Goal: Information Seeking & Learning: Learn about a topic

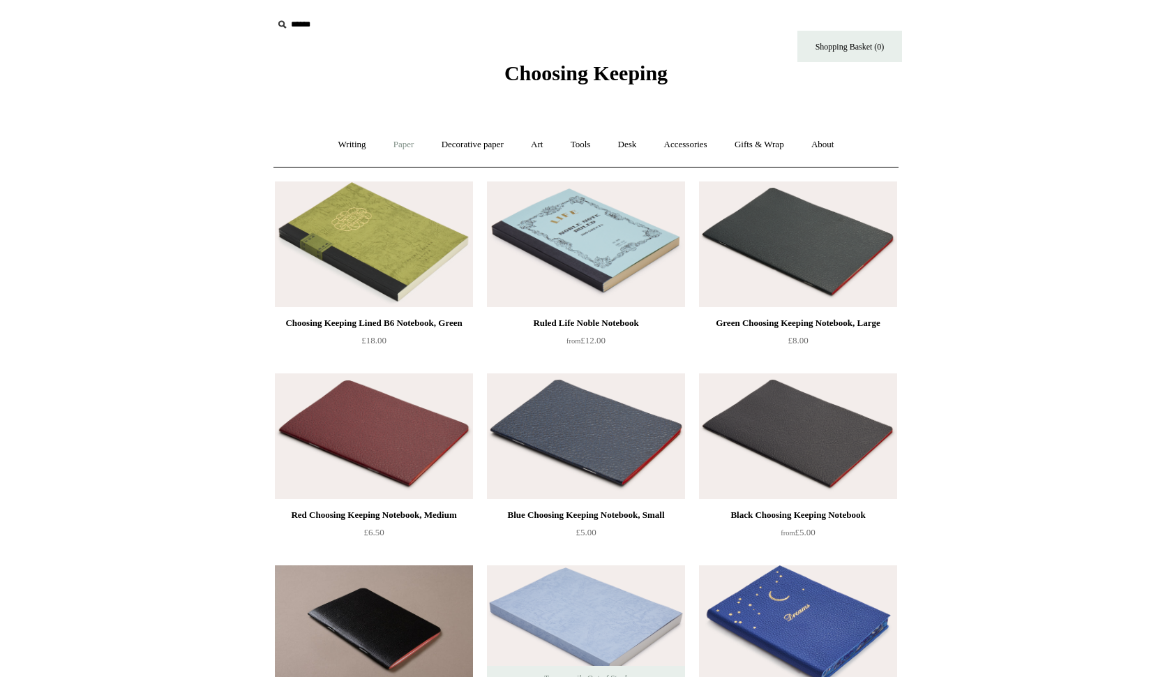
click at [391, 143] on link "Paper +" at bounding box center [404, 144] width 46 height 37
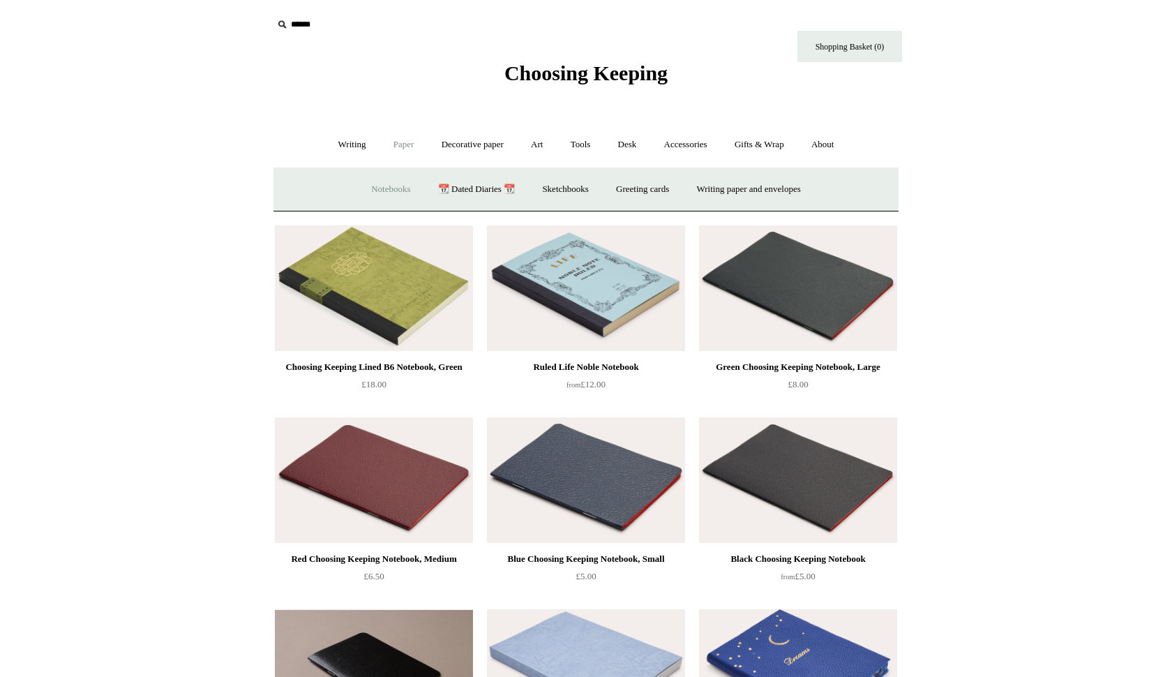
click at [402, 187] on link "Notebooks +" at bounding box center [391, 189] width 64 height 37
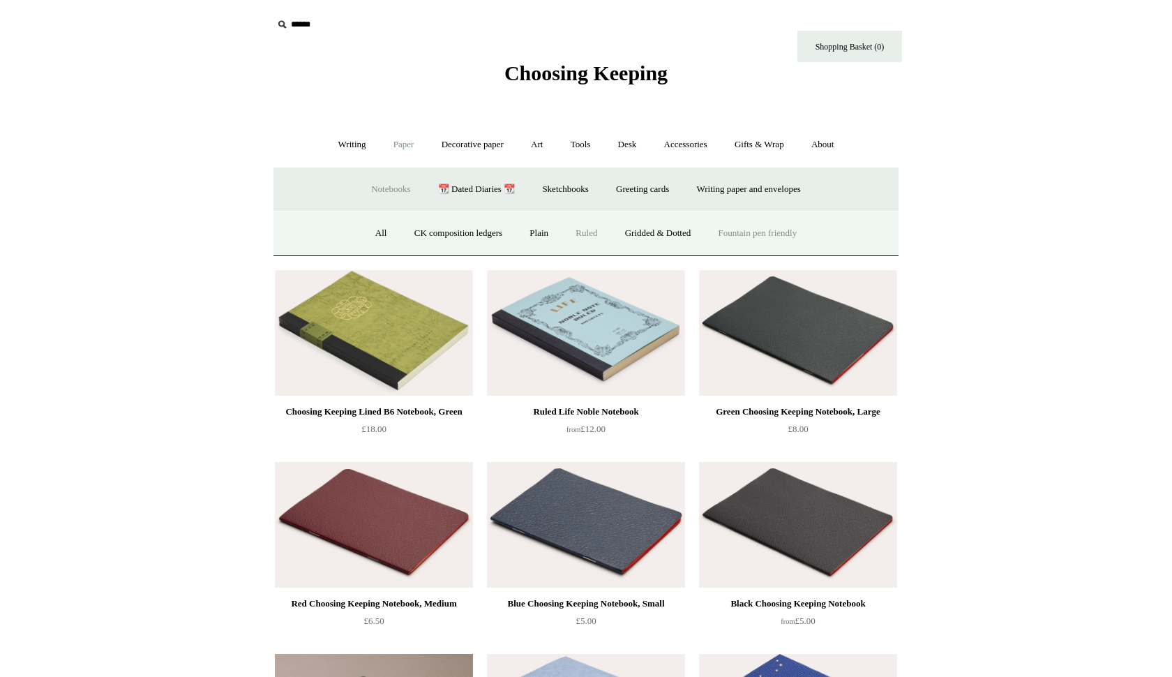
click at [748, 234] on link "Fountain pen friendly" at bounding box center [758, 233] width 104 height 37
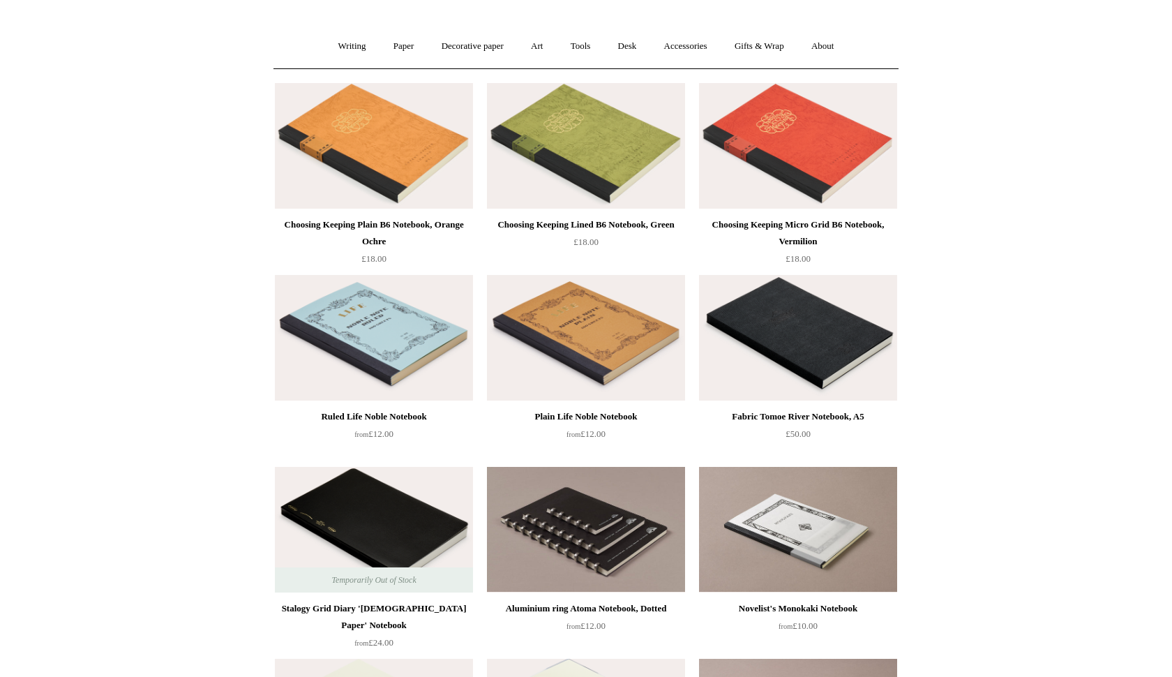
scroll to position [93, 0]
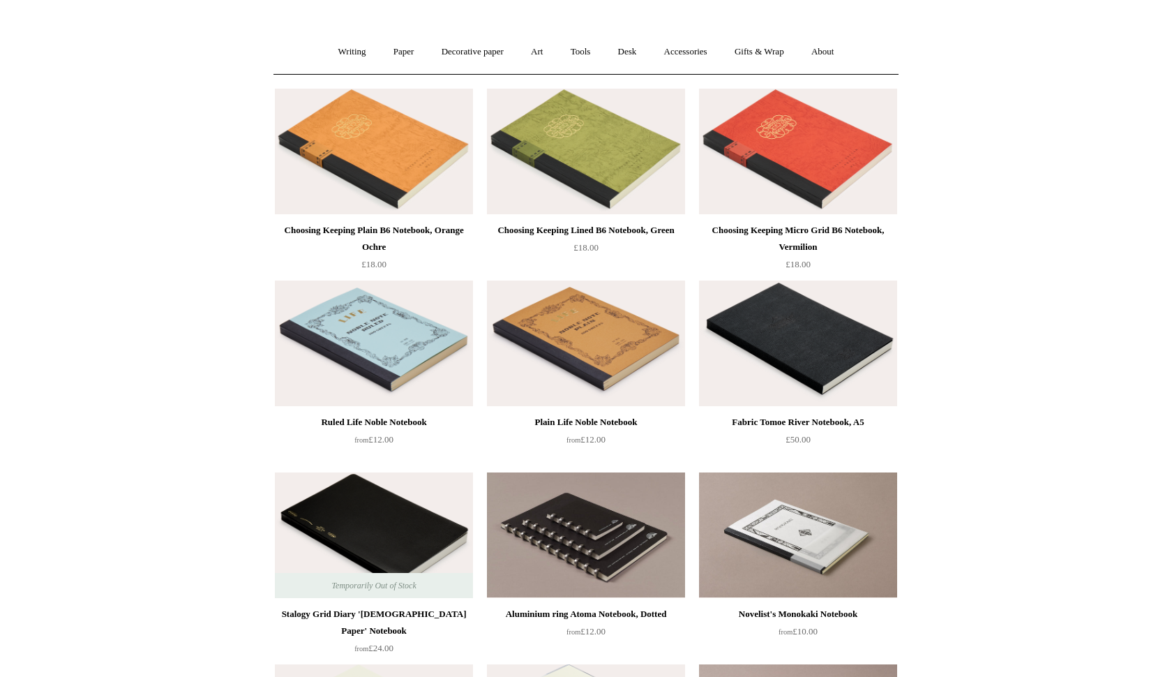
click at [788, 165] on img at bounding box center [798, 152] width 198 height 126
click at [370, 306] on img at bounding box center [374, 343] width 198 height 126
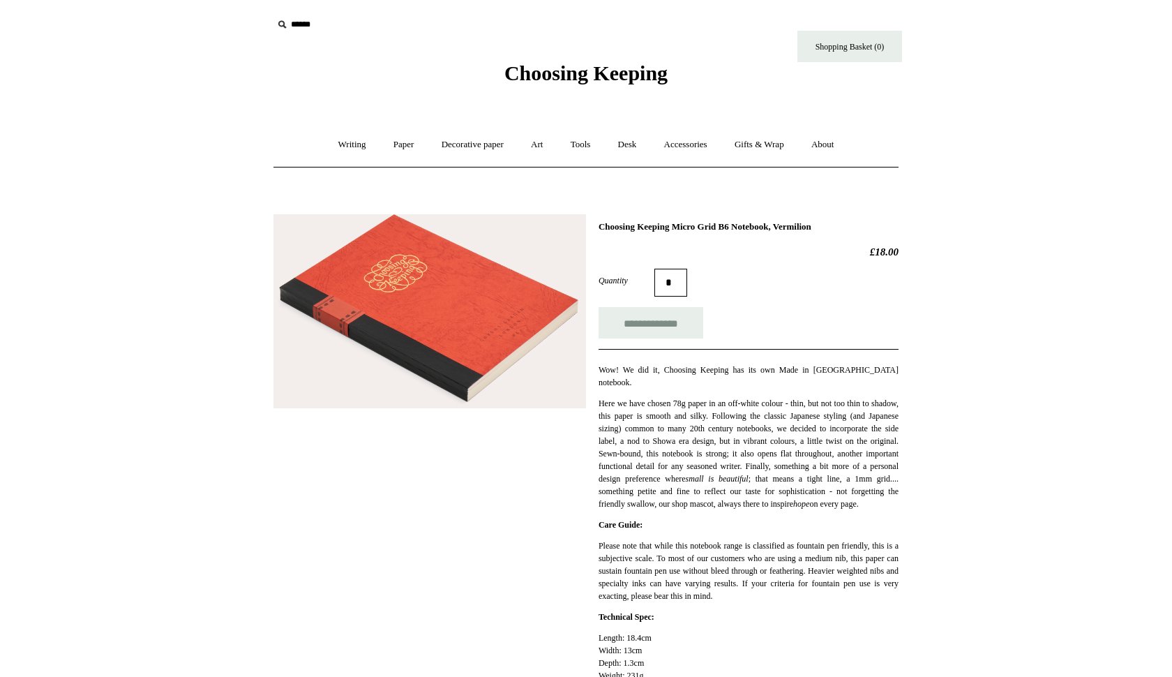
click at [510, 305] on img at bounding box center [429, 311] width 312 height 194
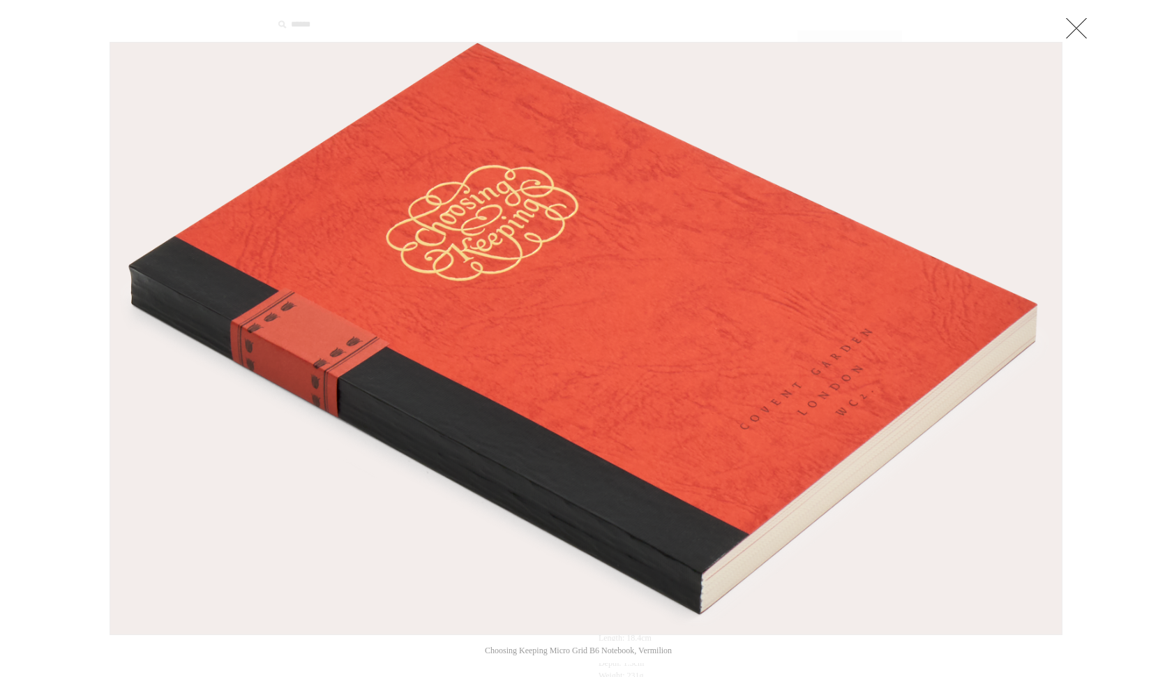
click at [510, 305] on img at bounding box center [585, 338] width 951 height 591
